Goal: Task Accomplishment & Management: Manage account settings

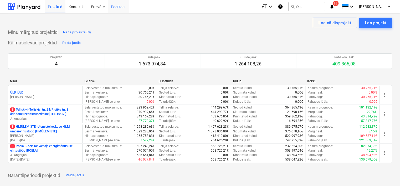
click at [118, 8] on div "Projektid Kontaktid Ettevõte Postkast" at bounding box center [151, 6] width 212 height 13
click at [139, 11] on div "Postkast 5" at bounding box center [144, 6] width 21 height 13
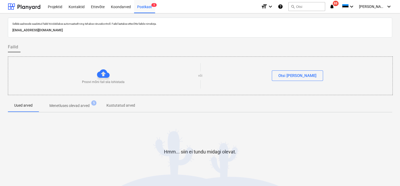
click at [86, 31] on p "[EMAIL_ADDRESS][DOMAIN_NAME]" at bounding box center [199, 31] width 375 height 6
copy p "[EMAIL_ADDRESS][DOMAIN_NAME]"
click at [119, 7] on div "Koondarved" at bounding box center [121, 6] width 26 height 13
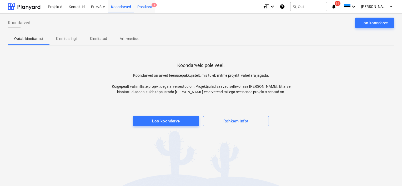
click at [147, 5] on div "Postkast 5" at bounding box center [144, 6] width 21 height 13
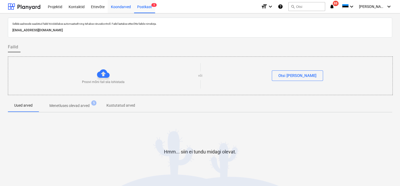
click at [117, 6] on div "Koondarved" at bounding box center [121, 6] width 26 height 13
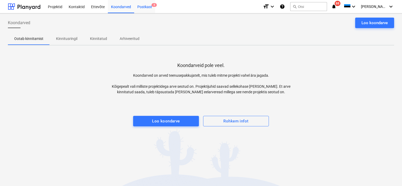
click at [147, 6] on div "Postkast 8" at bounding box center [144, 6] width 21 height 13
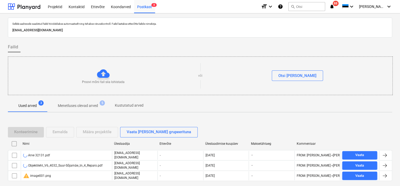
scroll to position [17, 0]
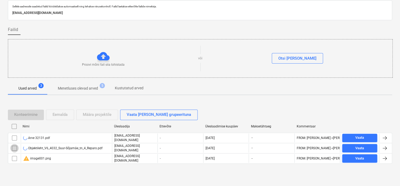
click at [14, 149] on input "checkbox" at bounding box center [14, 148] width 8 height 8
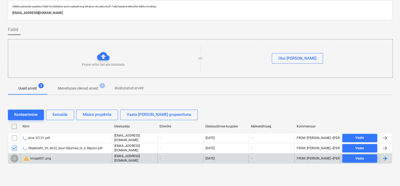
click at [14, 156] on input "checkbox" at bounding box center [14, 158] width 8 height 8
click at [59, 115] on div "Eemalda" at bounding box center [60, 114] width 15 height 7
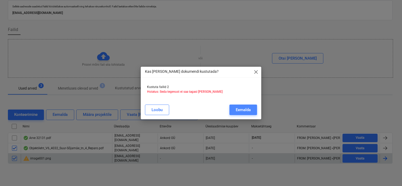
click at [242, 108] on div "Eemalda" at bounding box center [243, 109] width 15 height 7
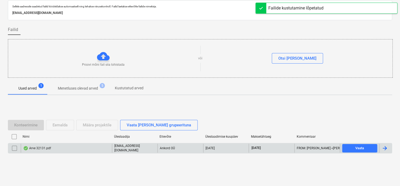
click at [70, 147] on div "Arve 32131.pdf" at bounding box center [66, 148] width 91 height 9
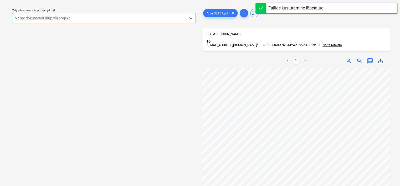
click at [127, 21] on div "Valige dokumendi tüüp või projekt" at bounding box center [99, 17] width 174 height 7
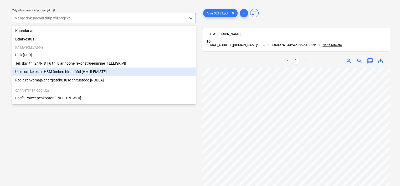
click at [96, 73] on div "Ülemiste keskuse H&M ümberehitustööd [HMÜLEMISTE]" at bounding box center [104, 72] width 184 height 8
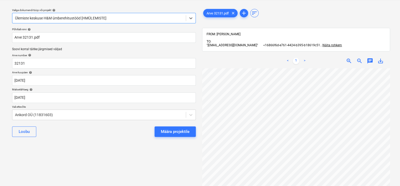
scroll to position [0, 28]
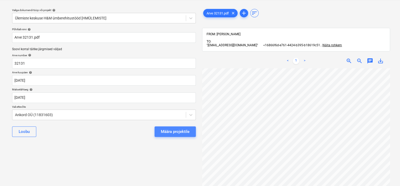
click at [168, 131] on div "Määra projektile" at bounding box center [175, 131] width 29 height 7
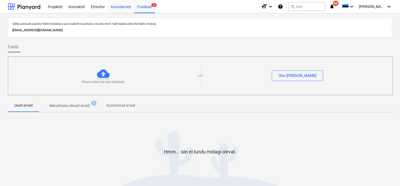
click at [122, 5] on div "Koondarved" at bounding box center [121, 6] width 26 height 13
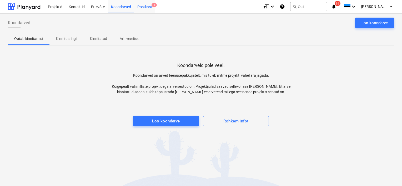
click at [146, 6] on div "Postkast 5" at bounding box center [144, 6] width 21 height 13
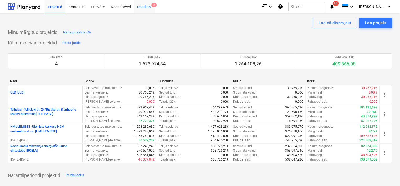
click at [145, 7] on div "Postkast 5" at bounding box center [144, 6] width 21 height 13
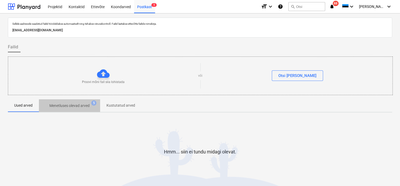
click at [69, 108] on p "Menetluses olevad arved" at bounding box center [69, 106] width 40 height 6
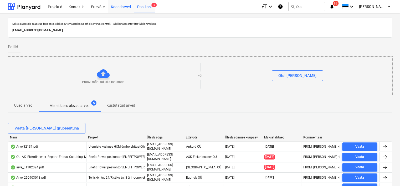
click at [121, 6] on div "Koondarved" at bounding box center [121, 6] width 26 height 13
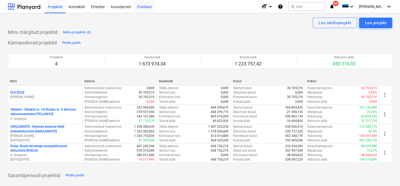
click at [146, 7] on div "Postkast" at bounding box center [144, 6] width 21 height 13
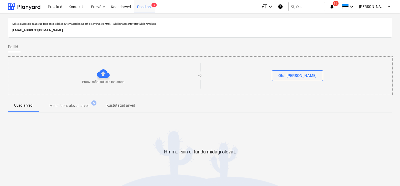
click at [84, 30] on p "[EMAIL_ADDRESS][DOMAIN_NAME]" at bounding box center [199, 31] width 375 height 6
copy p "[EMAIL_ADDRESS][DOMAIN_NAME]"
click at [4, 127] on div "Sellele aadressile saadetud failid töödeldakse automaatselt ning tehakse viirus…" at bounding box center [200, 108] width 400 height 191
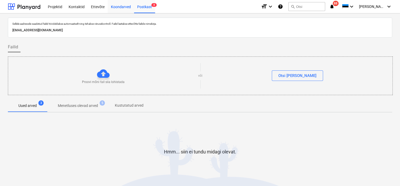
click at [121, 6] on div "Koondarved" at bounding box center [121, 6] width 26 height 13
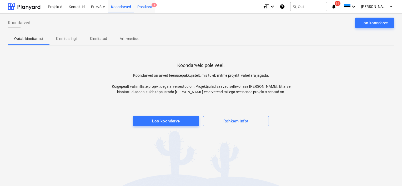
click at [146, 6] on div "Postkast 8" at bounding box center [144, 6] width 21 height 13
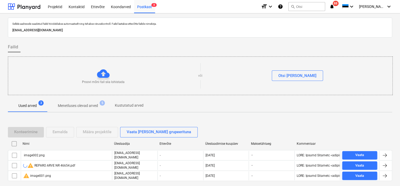
scroll to position [17, 0]
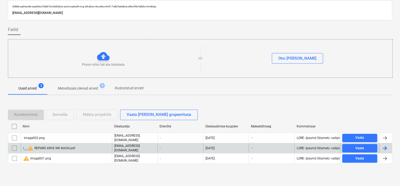
click at [72, 148] on div "warning REPARO ARVE NR 46654.pdf" at bounding box center [49, 148] width 52 height 6
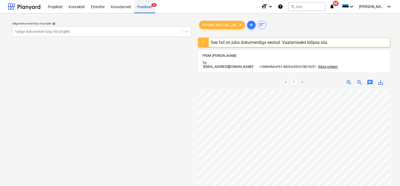
click at [145, 8] on div "Postkast 9" at bounding box center [144, 6] width 21 height 13
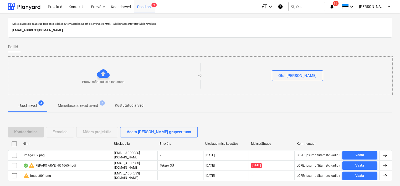
scroll to position [17, 0]
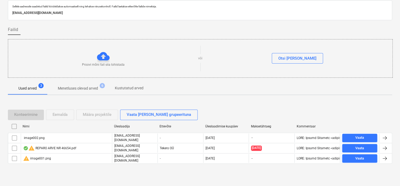
click at [15, 126] on input "checkbox" at bounding box center [14, 126] width 8 height 8
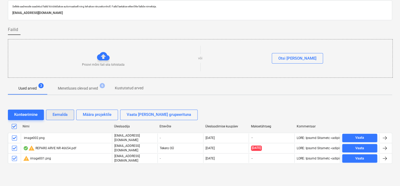
click at [60, 117] on div "Eemalda" at bounding box center [60, 114] width 15 height 7
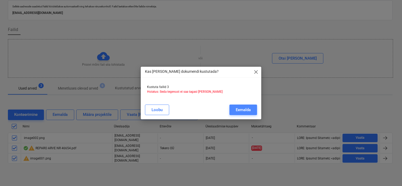
click at [236, 110] on div "Eemalda" at bounding box center [243, 109] width 15 height 7
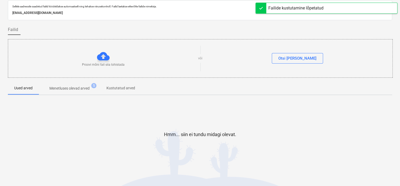
scroll to position [0, 0]
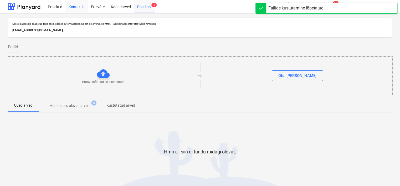
click at [72, 8] on div "Kontaktid" at bounding box center [76, 6] width 22 height 13
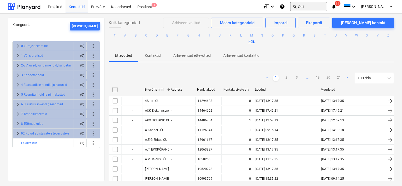
click at [315, 7] on button "search Otsi" at bounding box center [308, 6] width 37 height 9
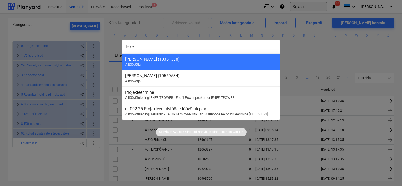
type input "tekero"
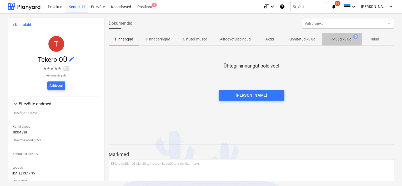
click at [340, 39] on p "Muud kulud" at bounding box center [341, 40] width 19 height 6
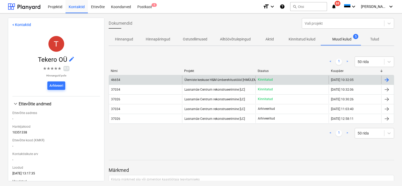
click at [213, 82] on div "Ülemiste keskuse H&M ümberehitustööd [HMÜLEMISTE]" at bounding box center [218, 80] width 73 height 8
click at [152, 83] on div "46654" at bounding box center [145, 80] width 73 height 8
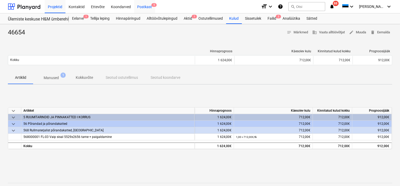
click at [148, 8] on div "Postkast 5" at bounding box center [144, 6] width 21 height 13
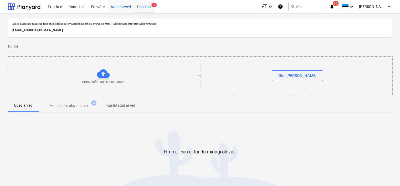
click at [120, 7] on div "Koondarved" at bounding box center [121, 6] width 26 height 13
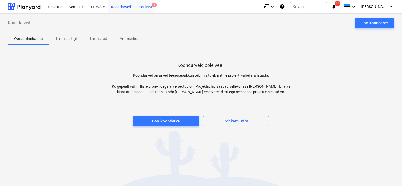
click at [141, 9] on div "Postkast 5" at bounding box center [144, 6] width 21 height 13
